Goal: Check status

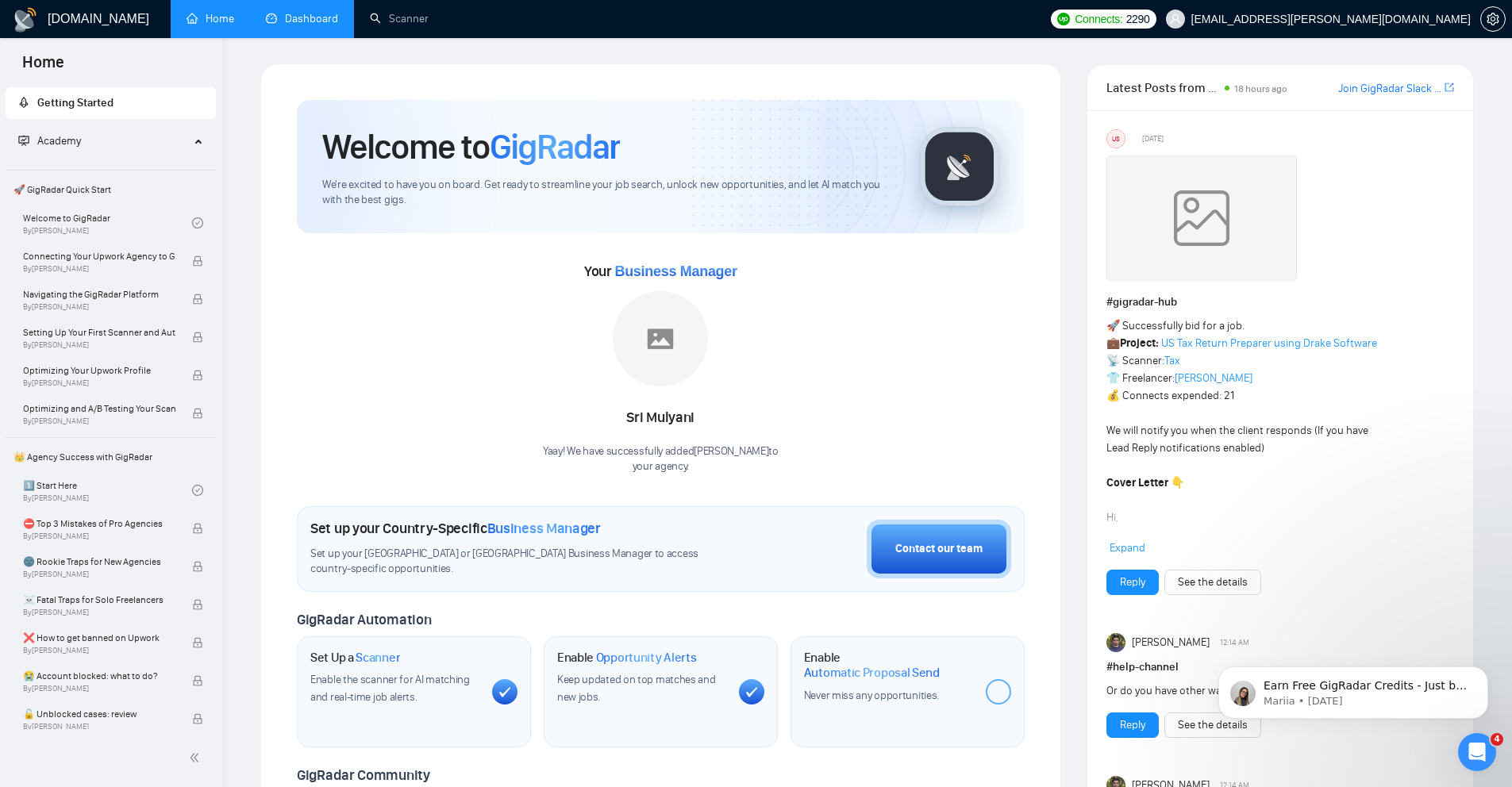
click at [276, 26] on link "Dashboard" at bounding box center [302, 18] width 72 height 13
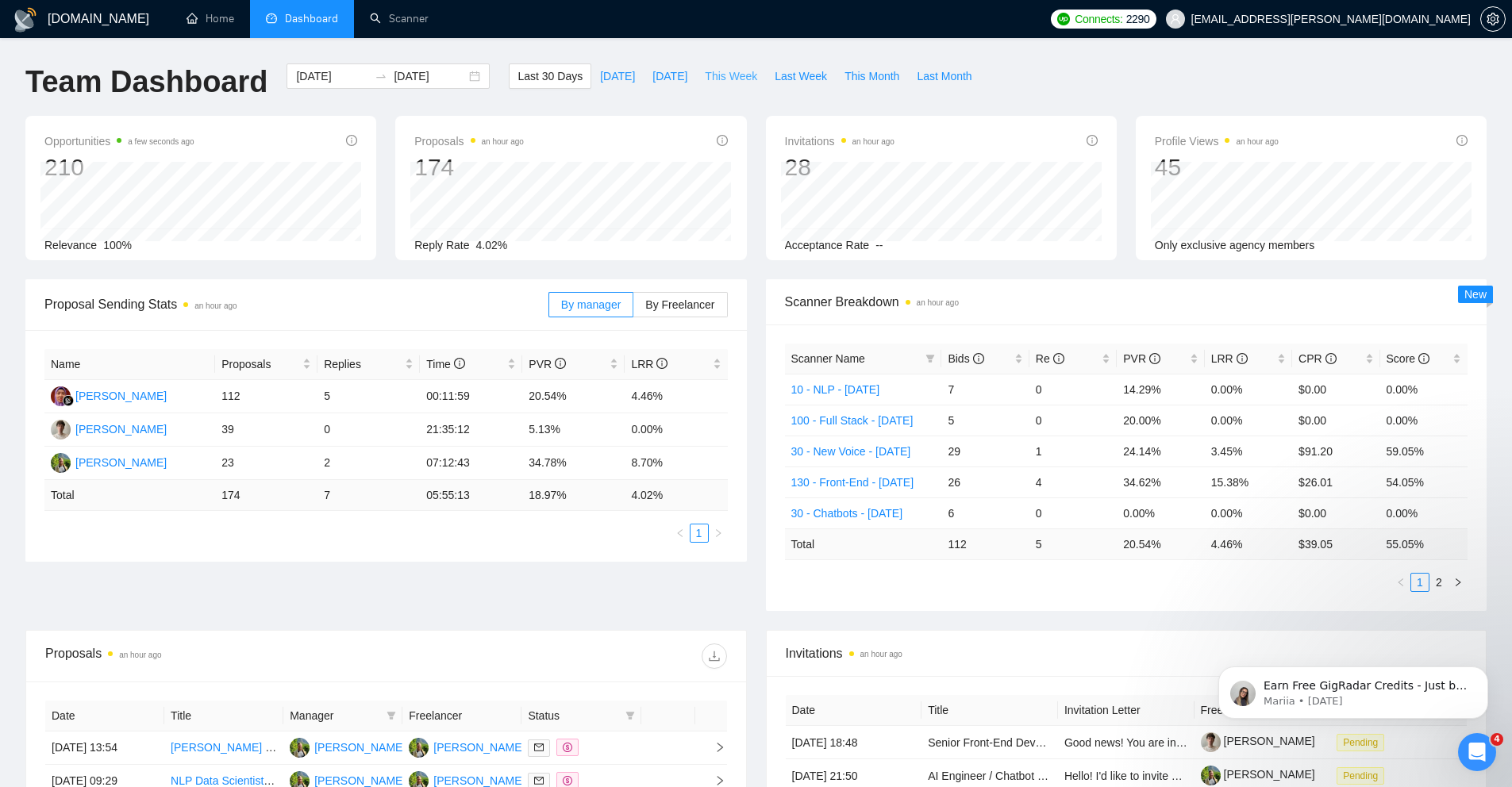
click at [733, 80] on span "This Week" at bounding box center [731, 76] width 52 height 17
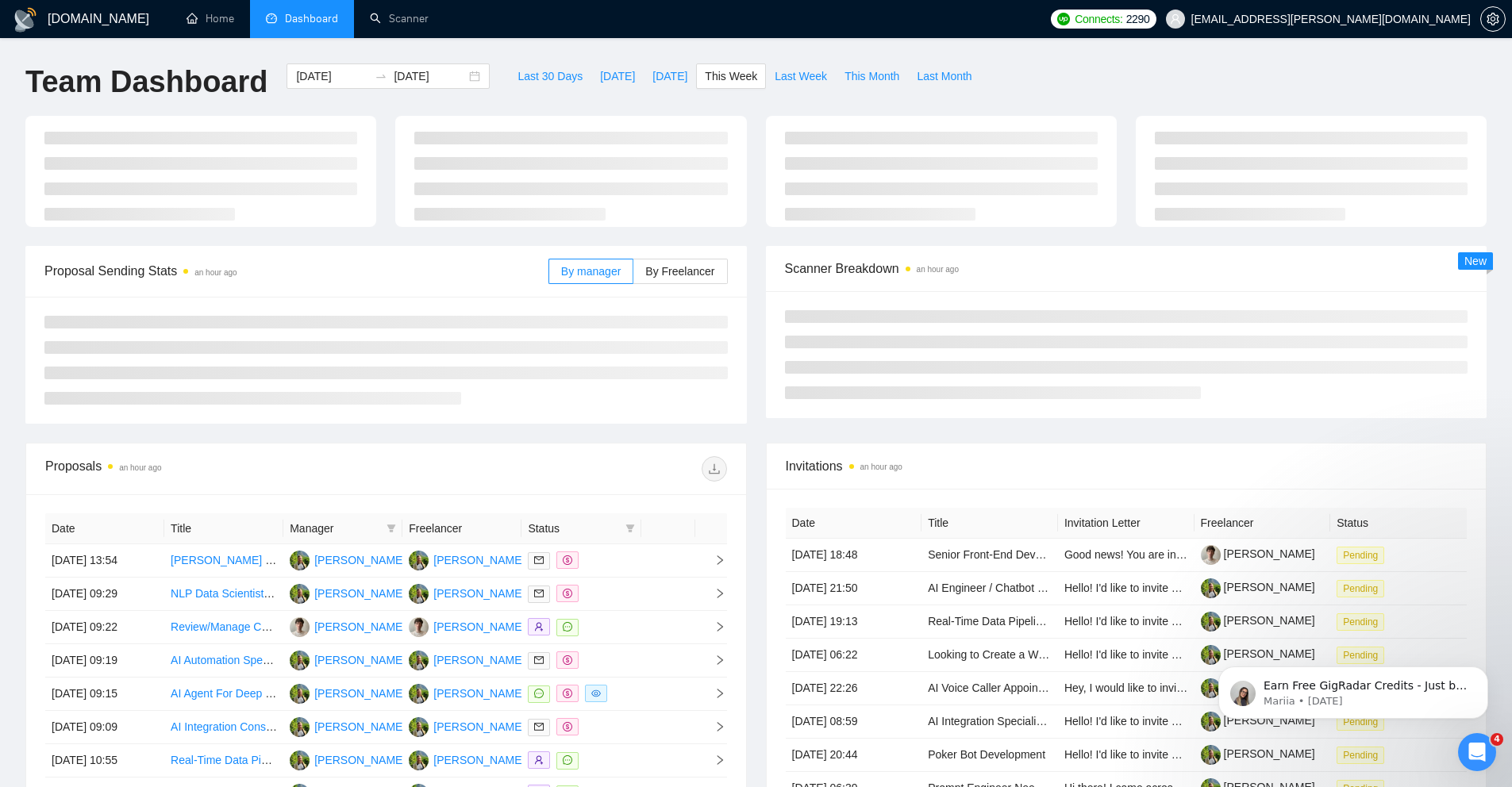
type input "[DATE]"
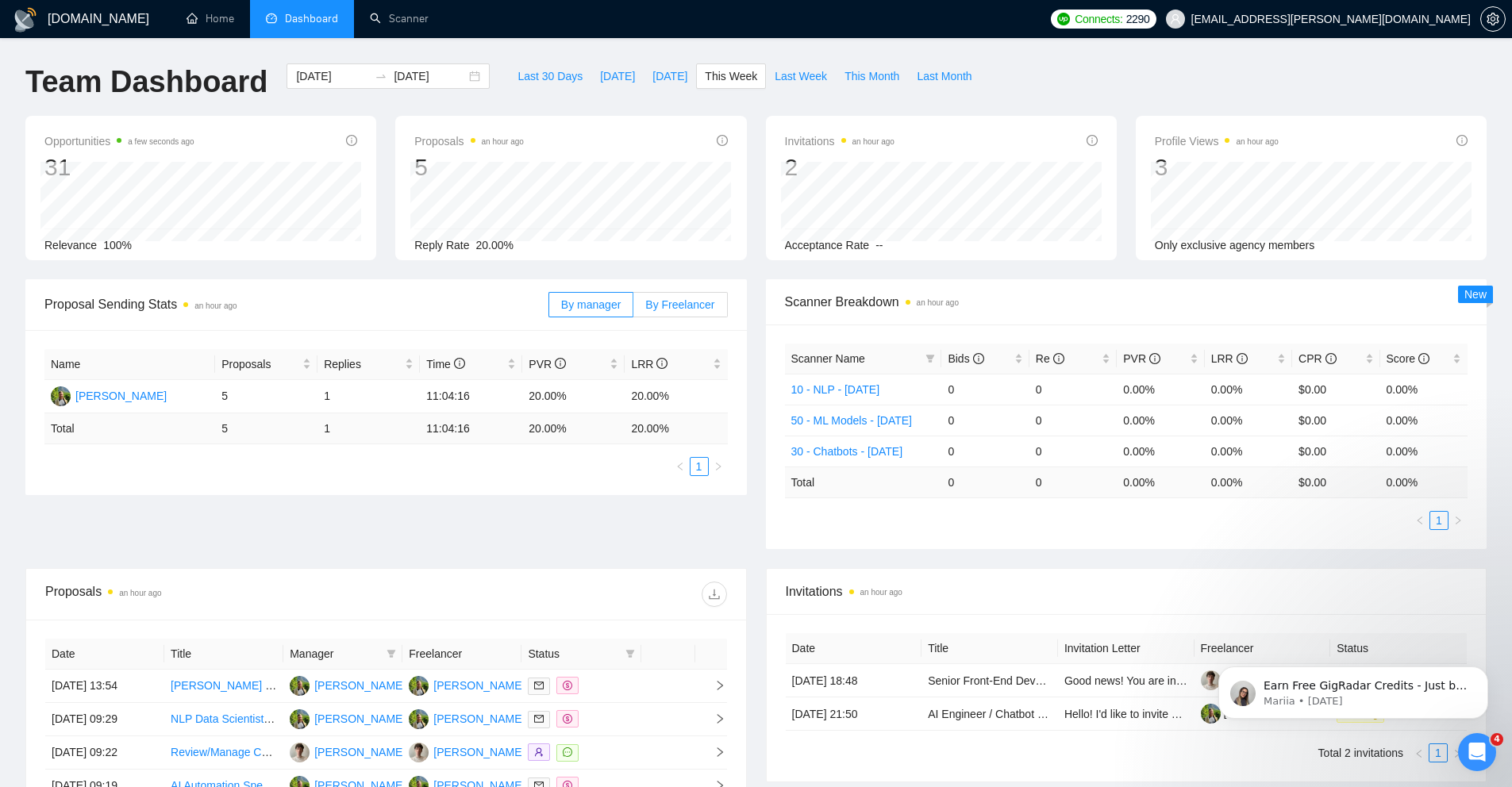
click at [685, 312] on label "By Freelancer" at bounding box center [680, 304] width 94 height 26
click at [633, 309] on input "By Freelancer" at bounding box center [633, 309] width 0 height 0
click at [595, 309] on span "By manager" at bounding box center [591, 304] width 60 height 12
click at [549, 309] on input "By manager" at bounding box center [549, 309] width 0 height 0
click at [1241, 63] on div "Team Dashboard [DATE] [DATE] Last 30 Days [DATE] [DATE] This Week Last Week Thi…" at bounding box center [756, 89] width 1480 height 52
